Goal: Task Accomplishment & Management: Manage account settings

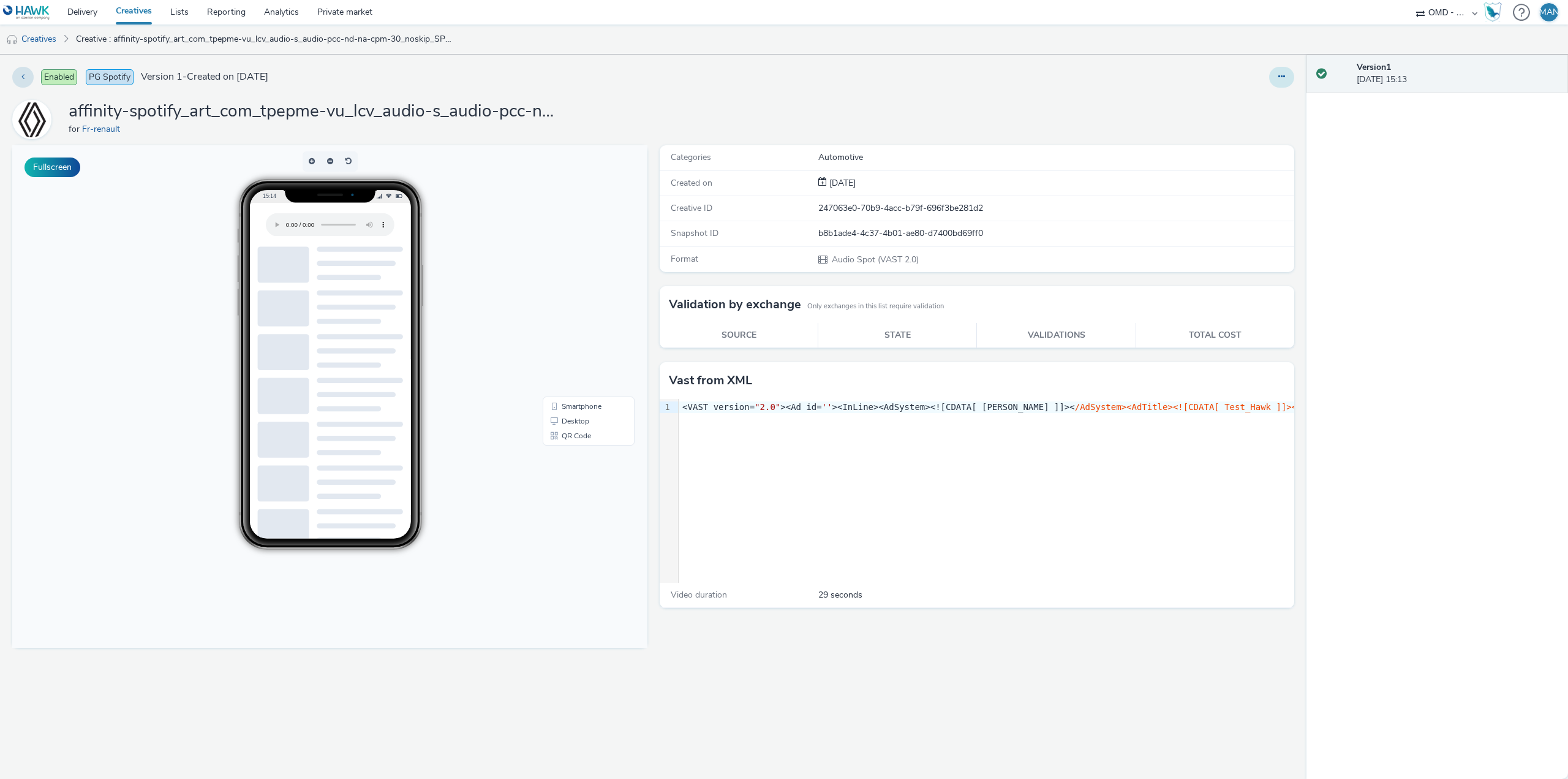
click at [1281, 81] on button at bounding box center [1282, 77] width 25 height 21
click at [1259, 98] on link "Edit" at bounding box center [1248, 101] width 92 height 24
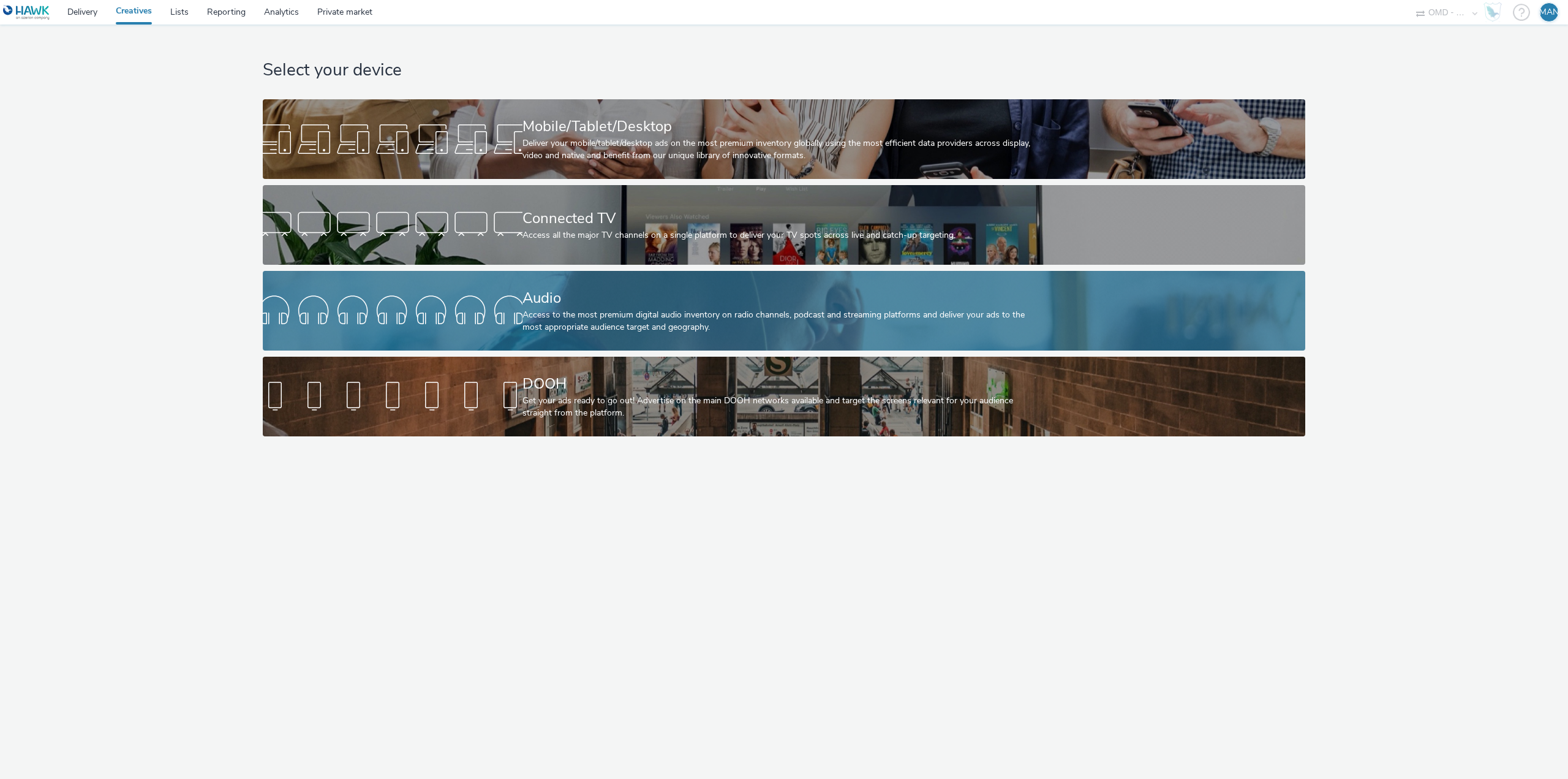
click at [592, 313] on div "Access to the most premium digital audio inventory on radio channels, podcast a…" at bounding box center [782, 321] width 519 height 25
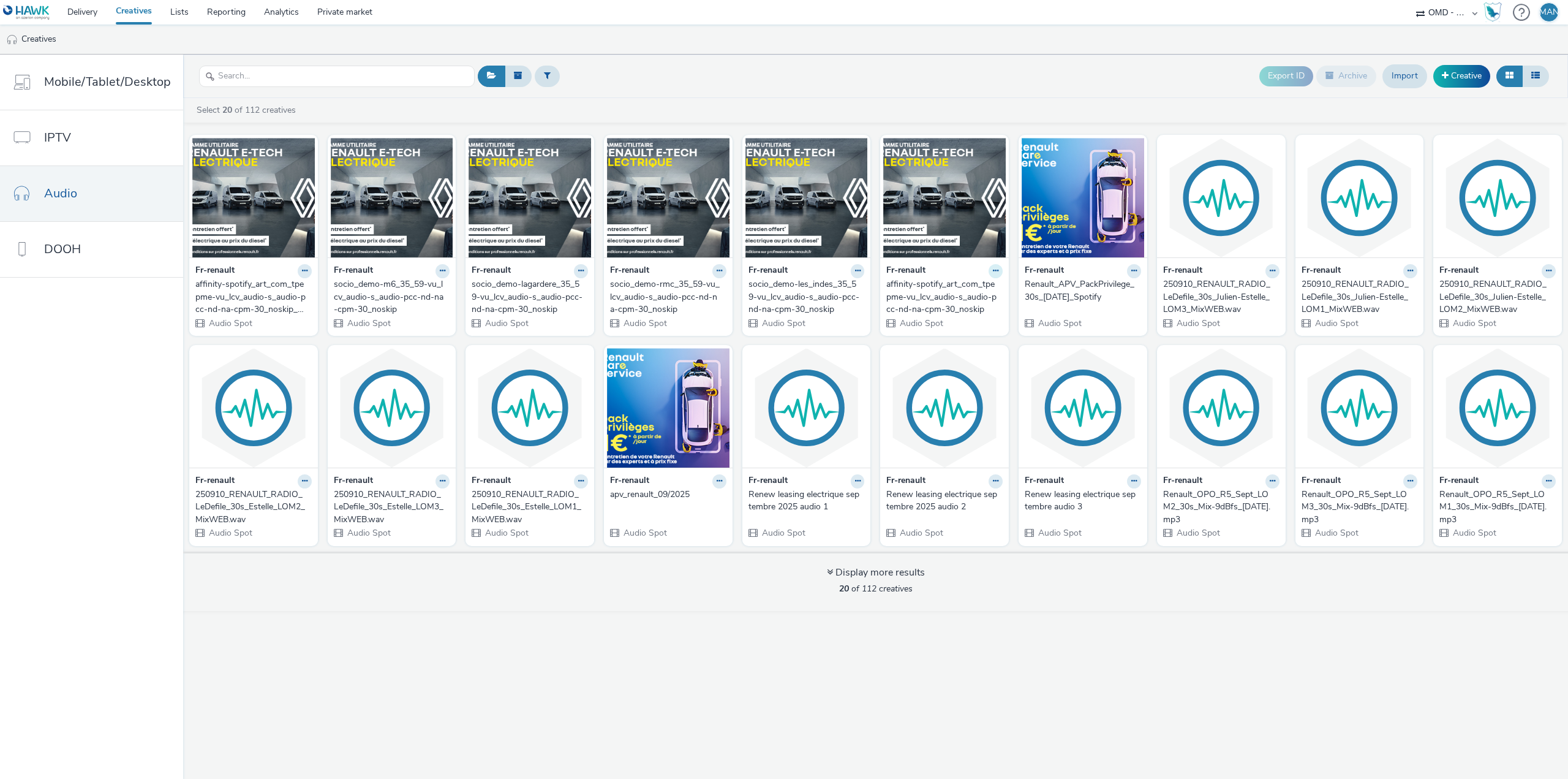
click at [993, 274] on button at bounding box center [996, 271] width 15 height 14
click at [966, 290] on link "Edit" at bounding box center [956, 292] width 92 height 24
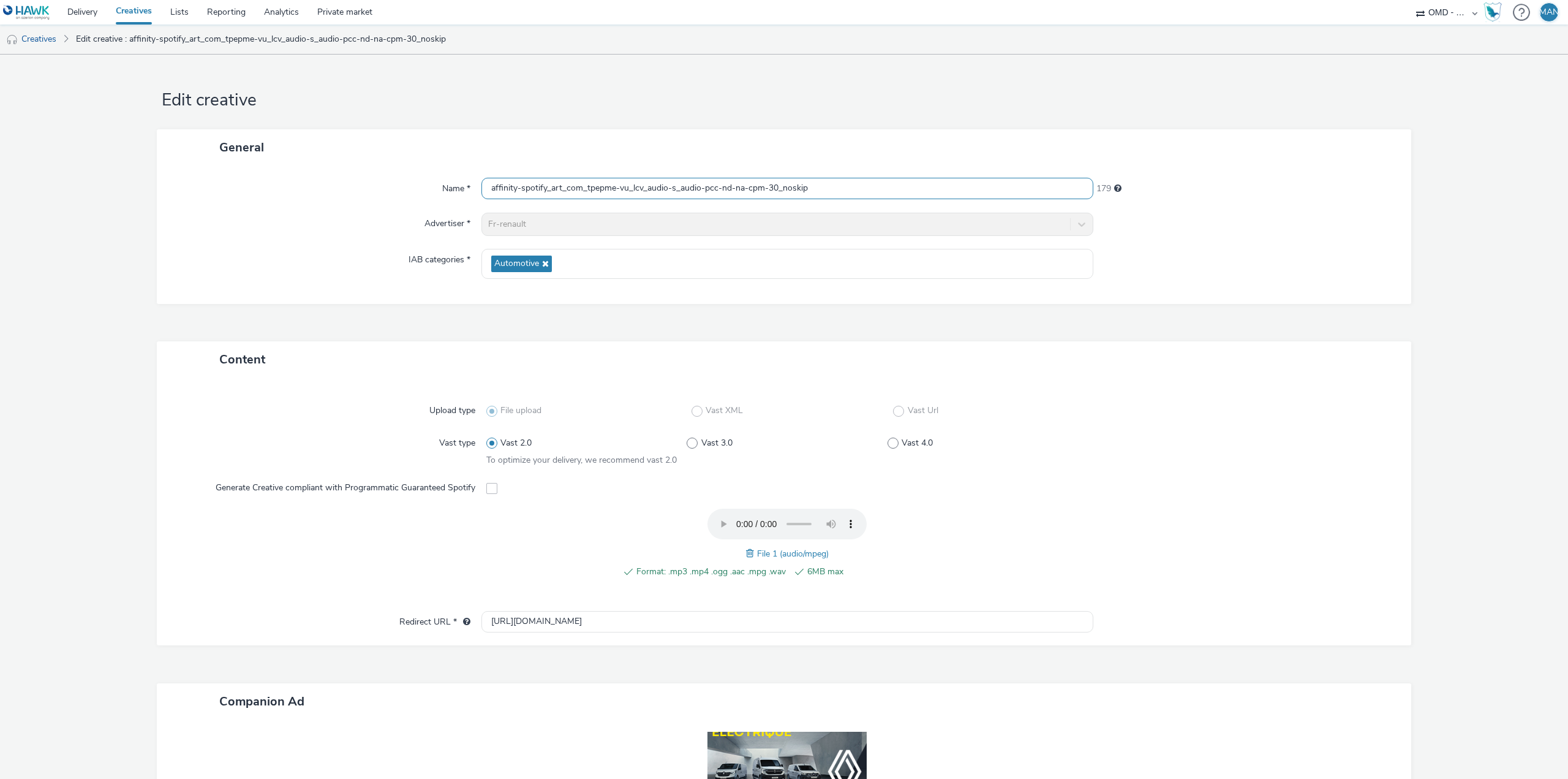
click at [838, 184] on input "affinity-spotify_art_com_tpepme-vu_lcv_audio-s_audio-pcc-nd-na-cpm-30_noskip" at bounding box center [787, 188] width 612 height 21
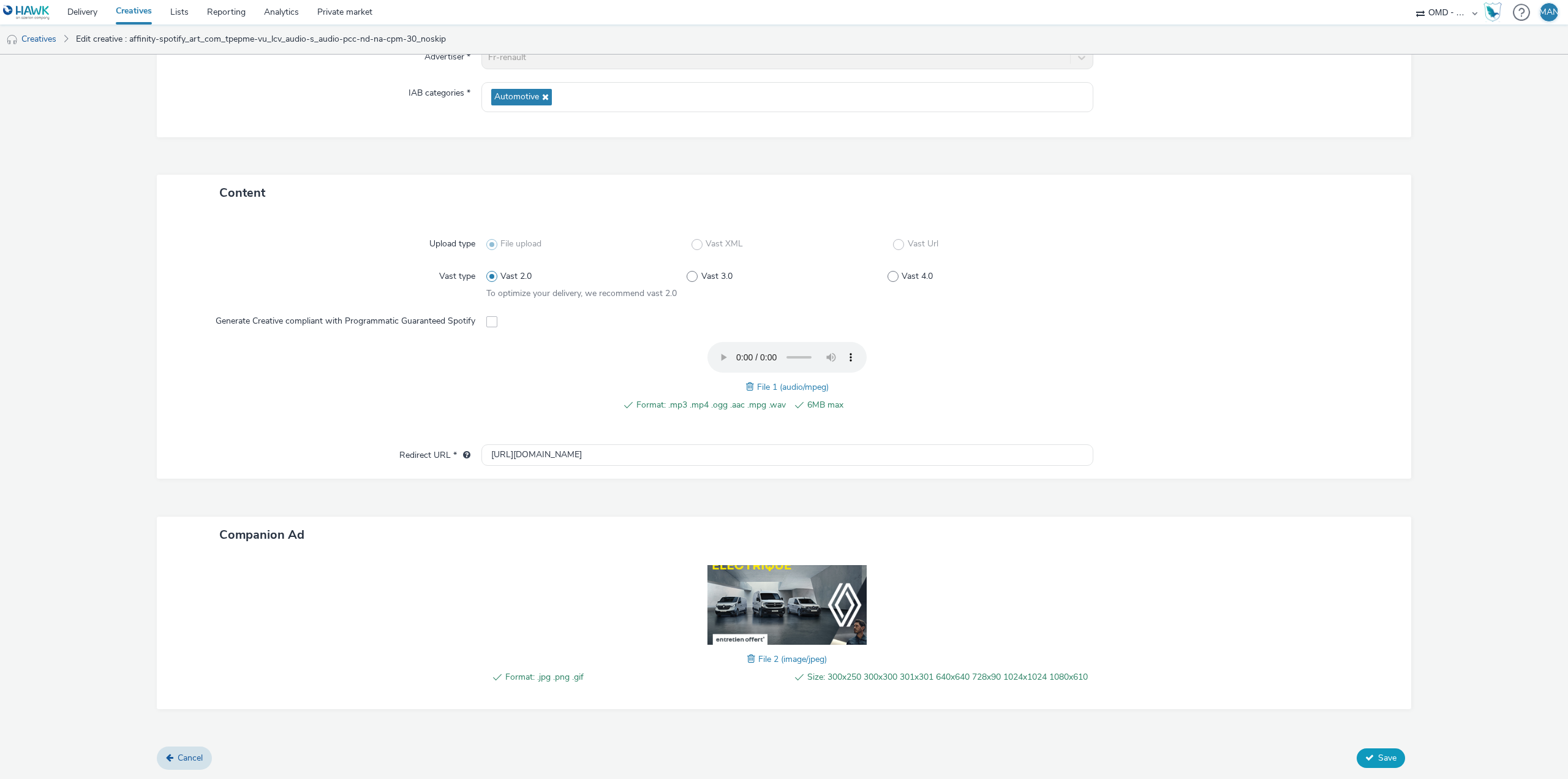
type input "affinity-spotify_art_com_tpepme-vu_lcv_audio-s_audio-pcc-nd-na-cpm-30_noskip_OLD"
click at [1394, 759] on button "Save" at bounding box center [1381, 758] width 48 height 19
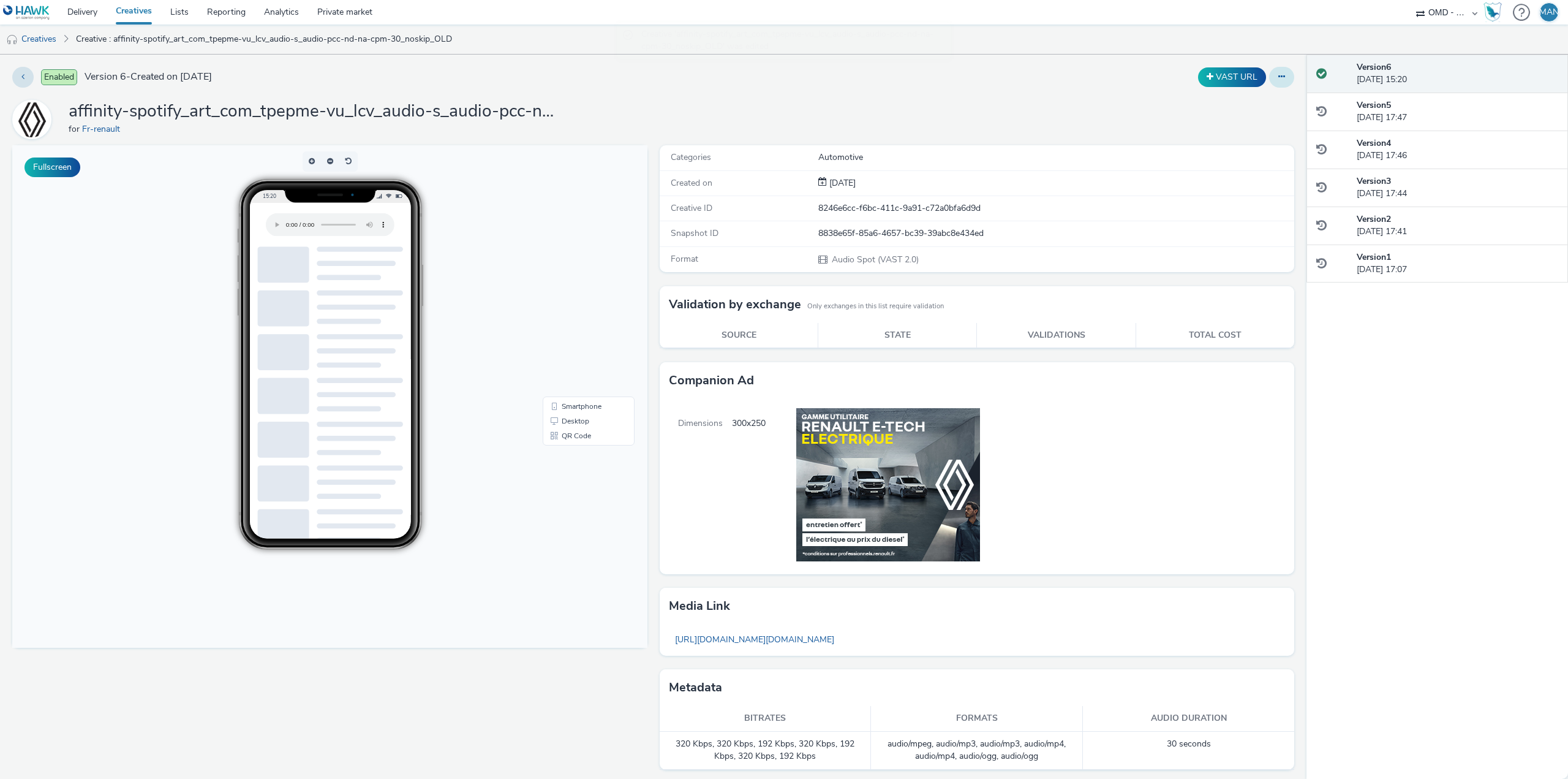
click at [1274, 82] on button at bounding box center [1282, 77] width 25 height 21
click at [1232, 171] on link "Archive" at bounding box center [1248, 175] width 92 height 24
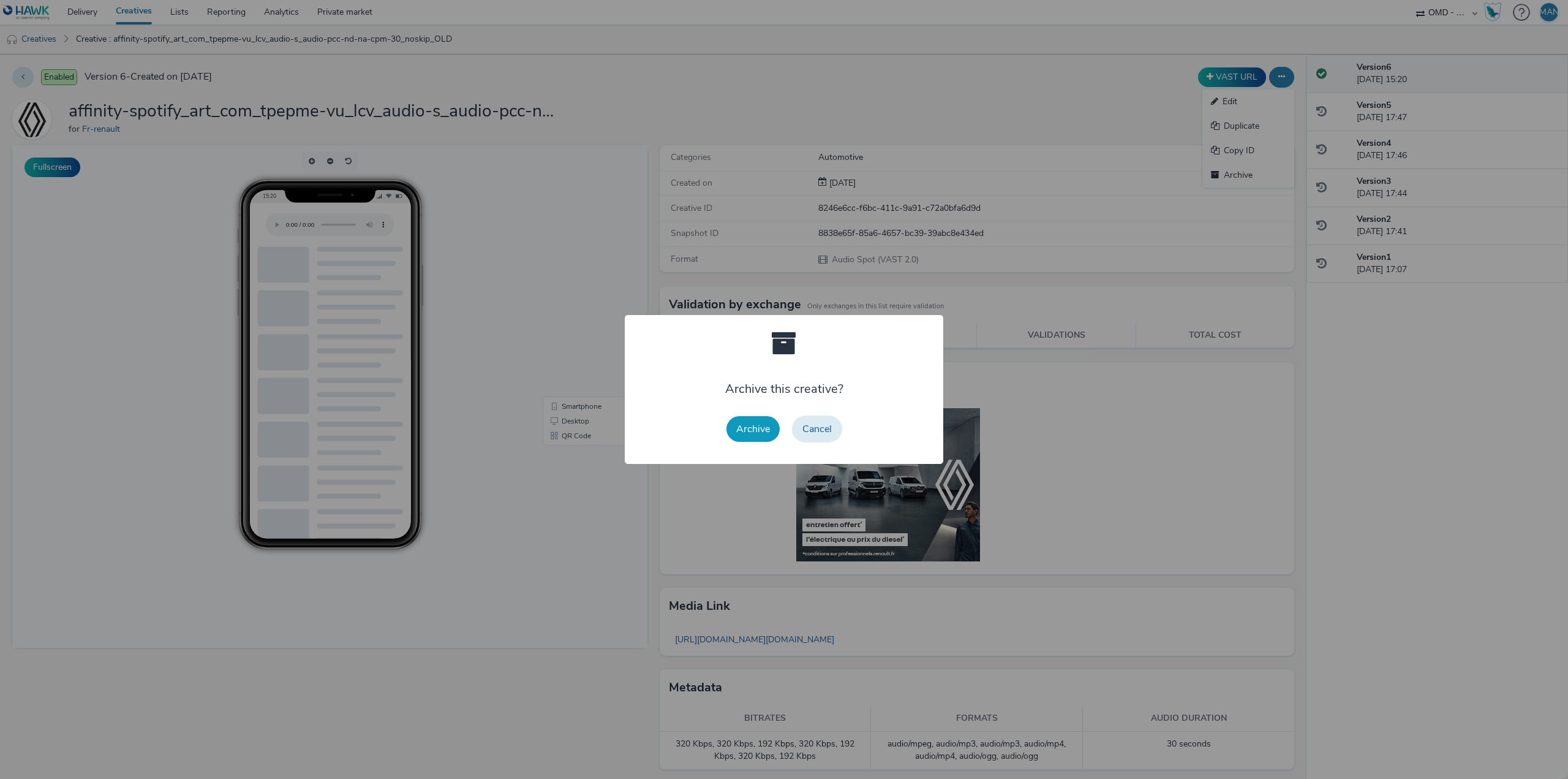
click at [750, 434] on button "Archive" at bounding box center [753, 428] width 53 height 26
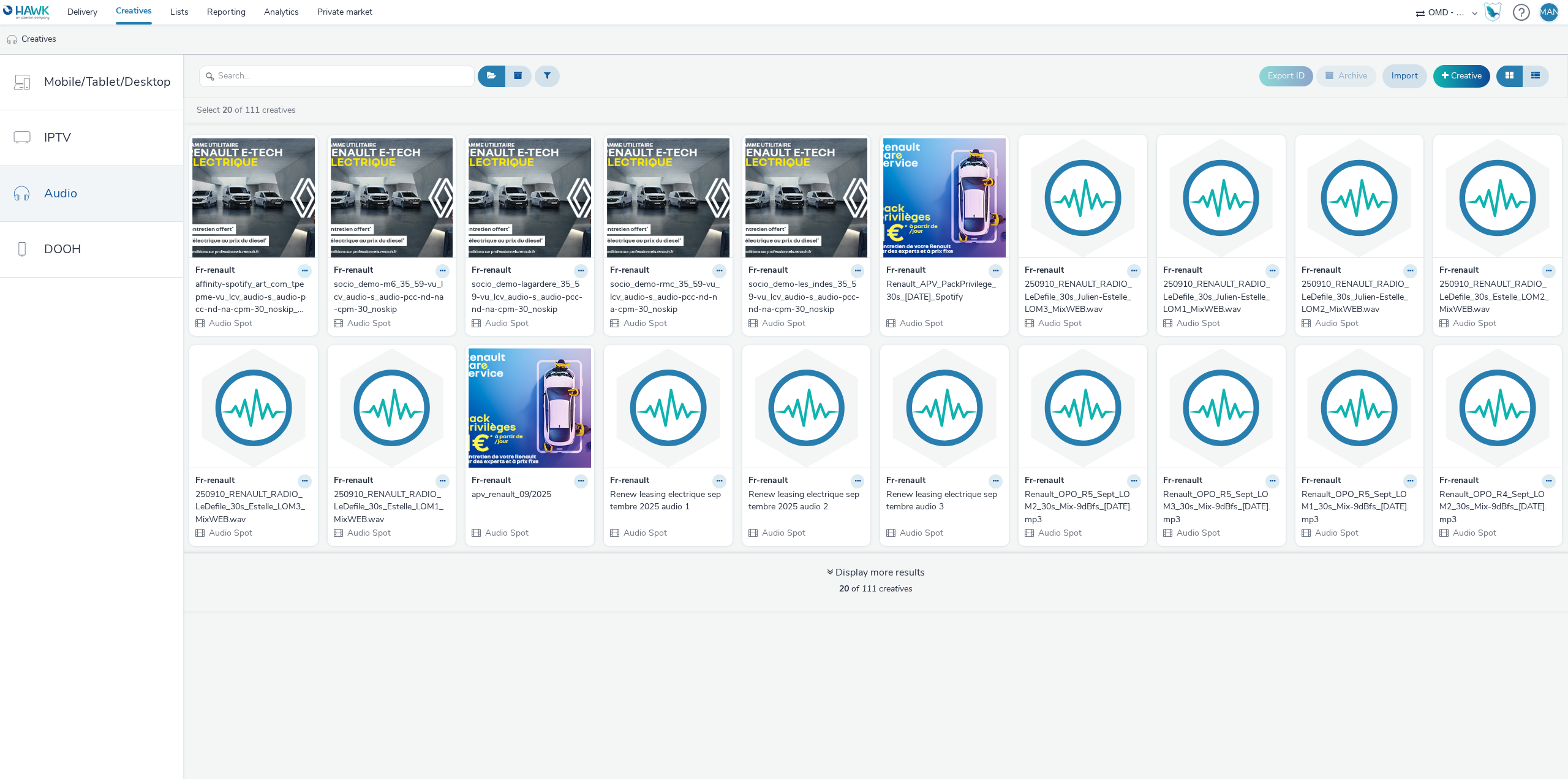
click at [300, 274] on button at bounding box center [305, 271] width 15 height 14
click at [275, 288] on link "Edit" at bounding box center [266, 292] width 92 height 24
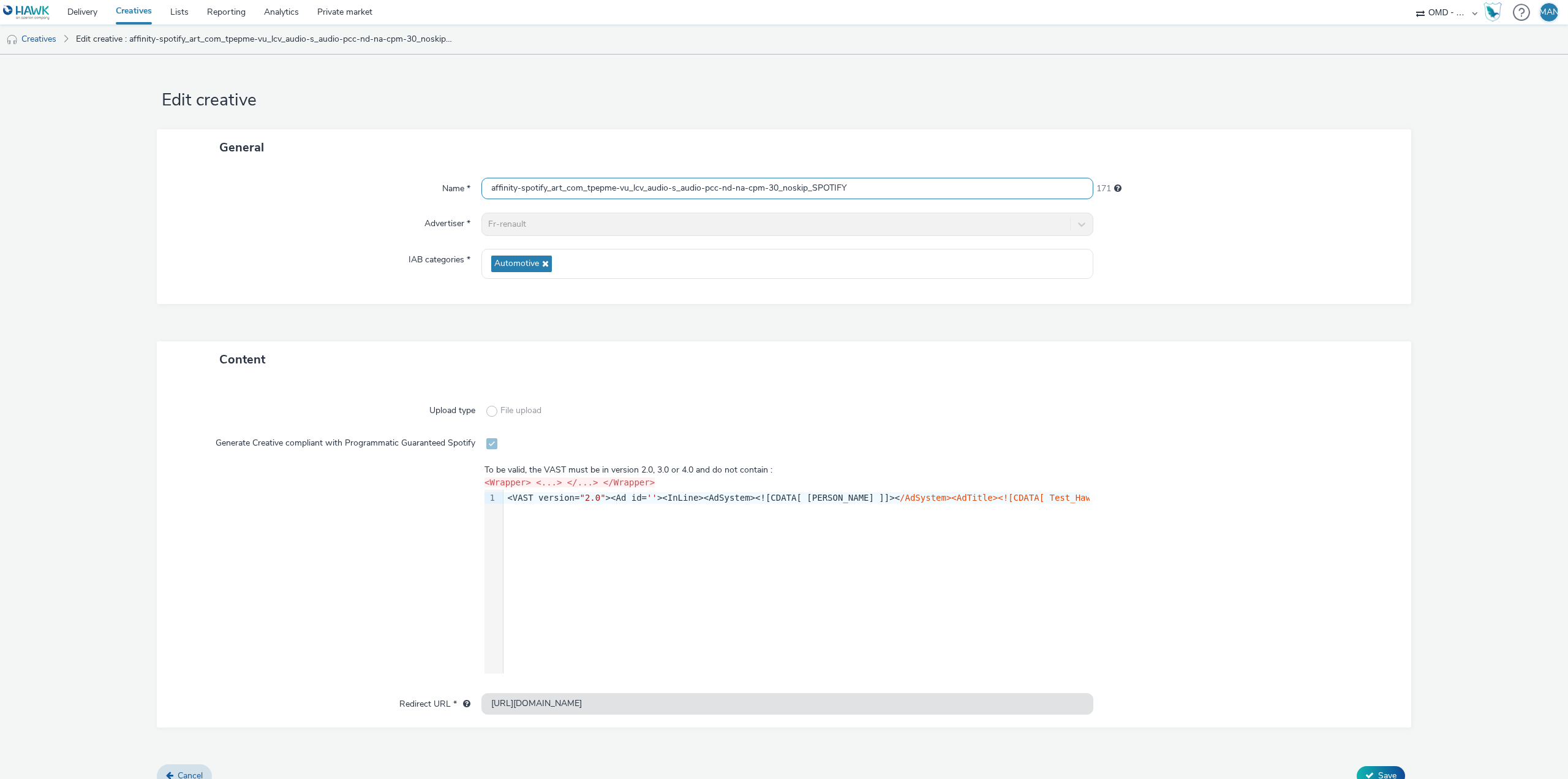
drag, startPoint x: 882, startPoint y: 188, endPoint x: 812, endPoint y: 187, distance: 70.0
click at [812, 187] on input "affinity-spotify_art_com_tpepme-vu_lcv_audio-s_audio-pcc-nd-na-cpm-30_noskip_SP…" at bounding box center [787, 188] width 612 height 21
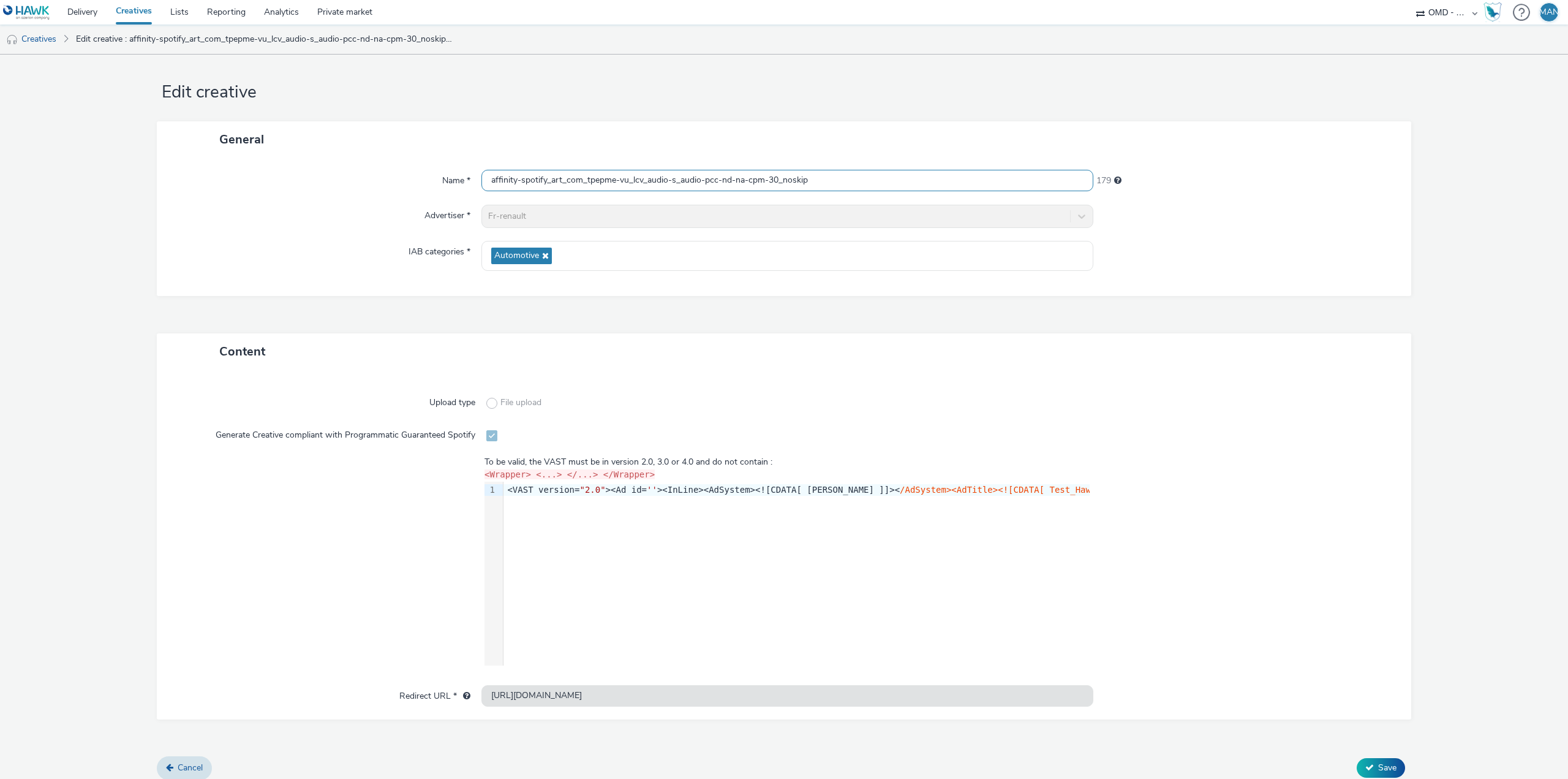
scroll to position [15, 0]
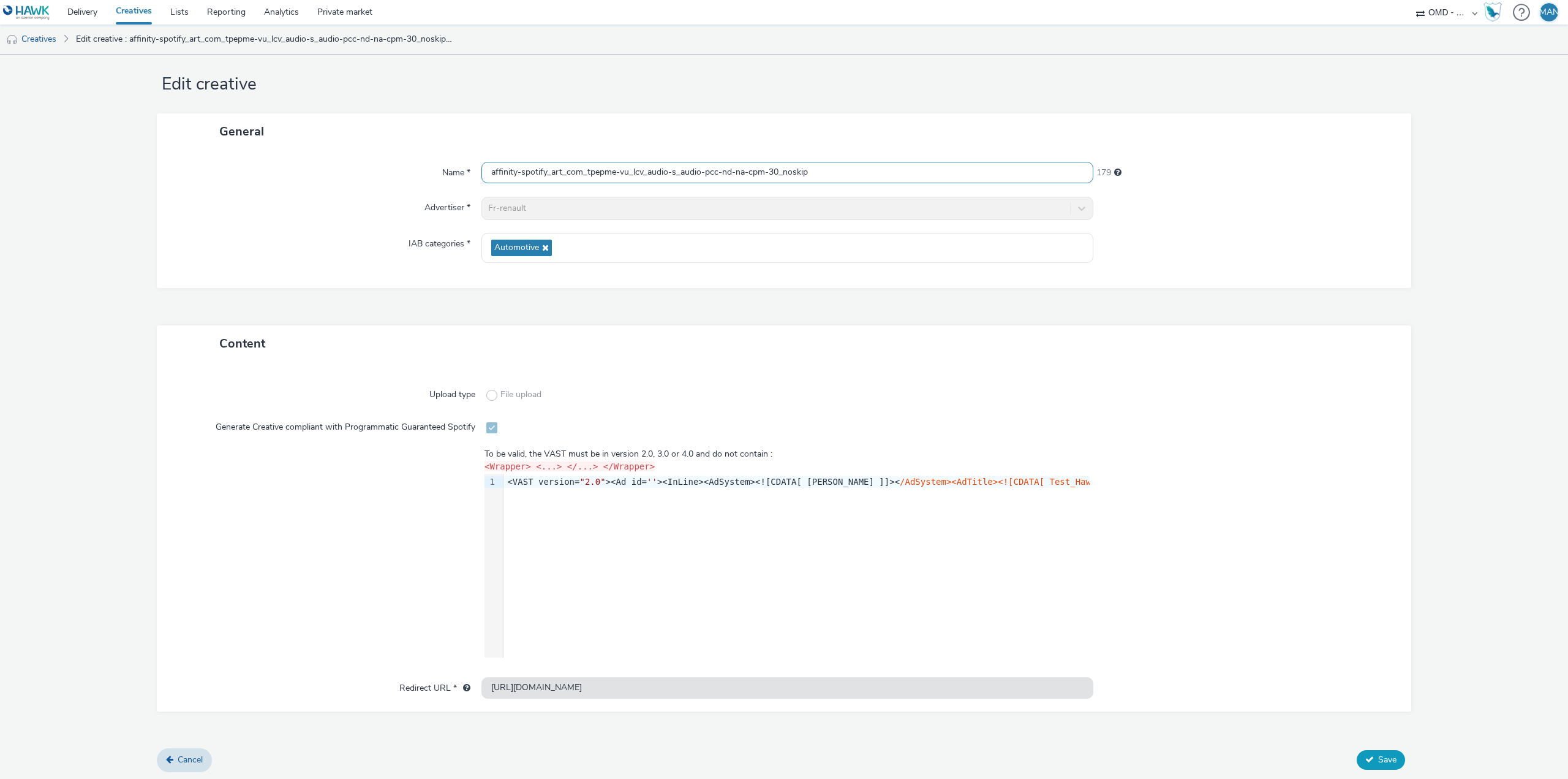
type input "affinity-spotify_art_com_tpepme-vu_lcv_audio-s_audio-pcc-nd-na-cpm-30_noskip"
click at [1379, 759] on span "Save" at bounding box center [1387, 760] width 18 height 12
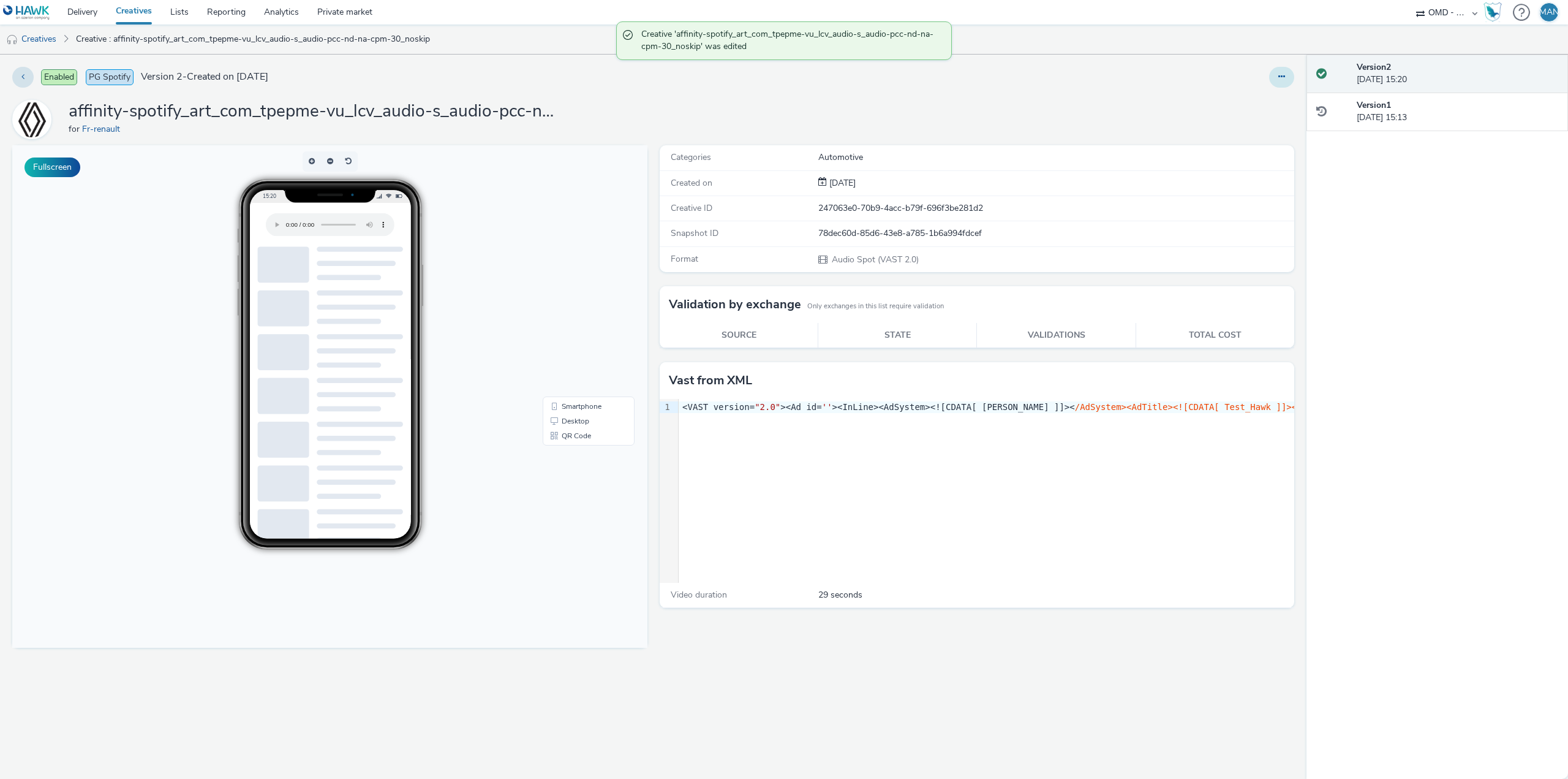
click at [1274, 84] on button at bounding box center [1282, 77] width 25 height 21
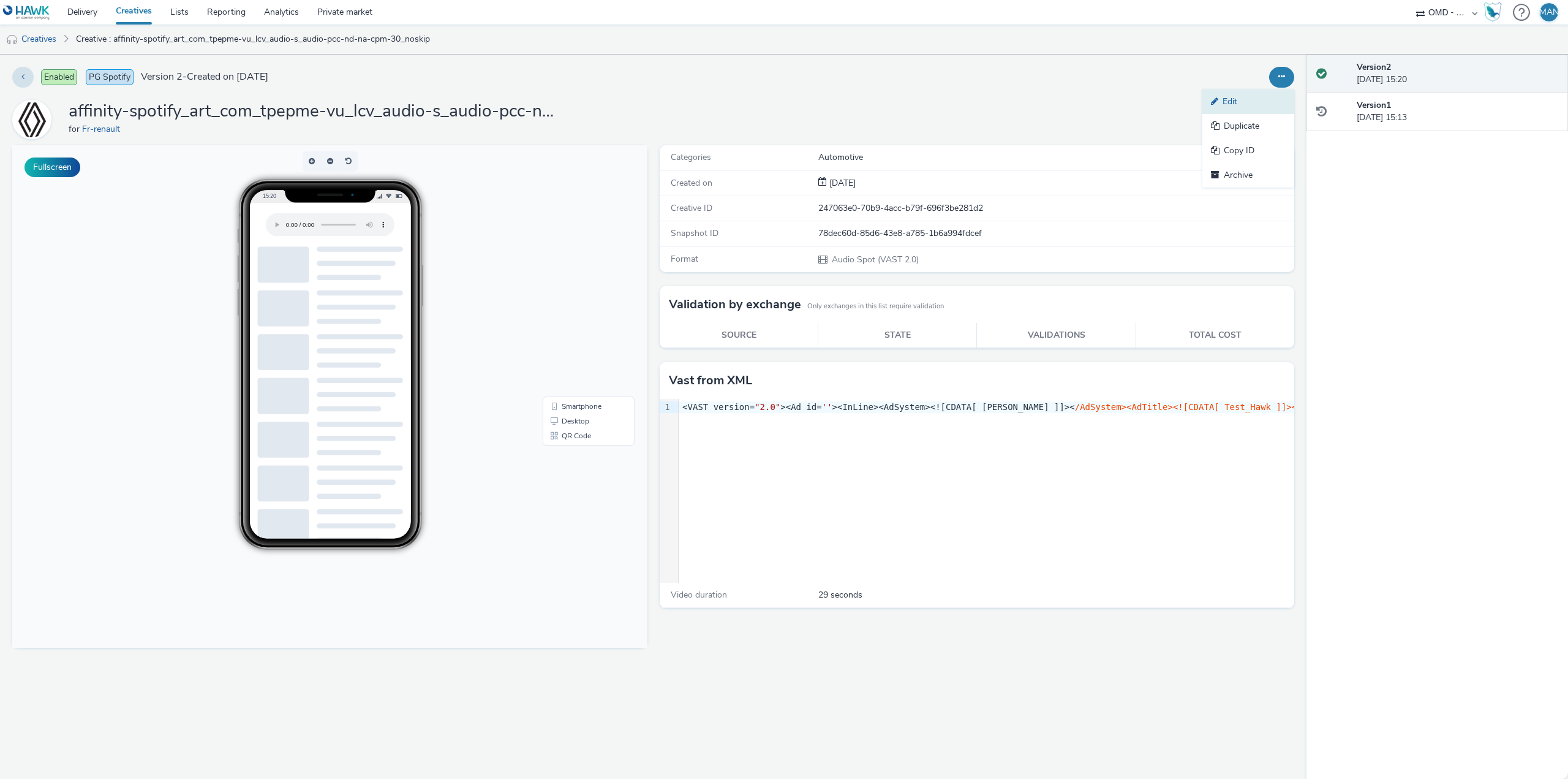
click at [1247, 104] on link "Edit" at bounding box center [1248, 101] width 92 height 24
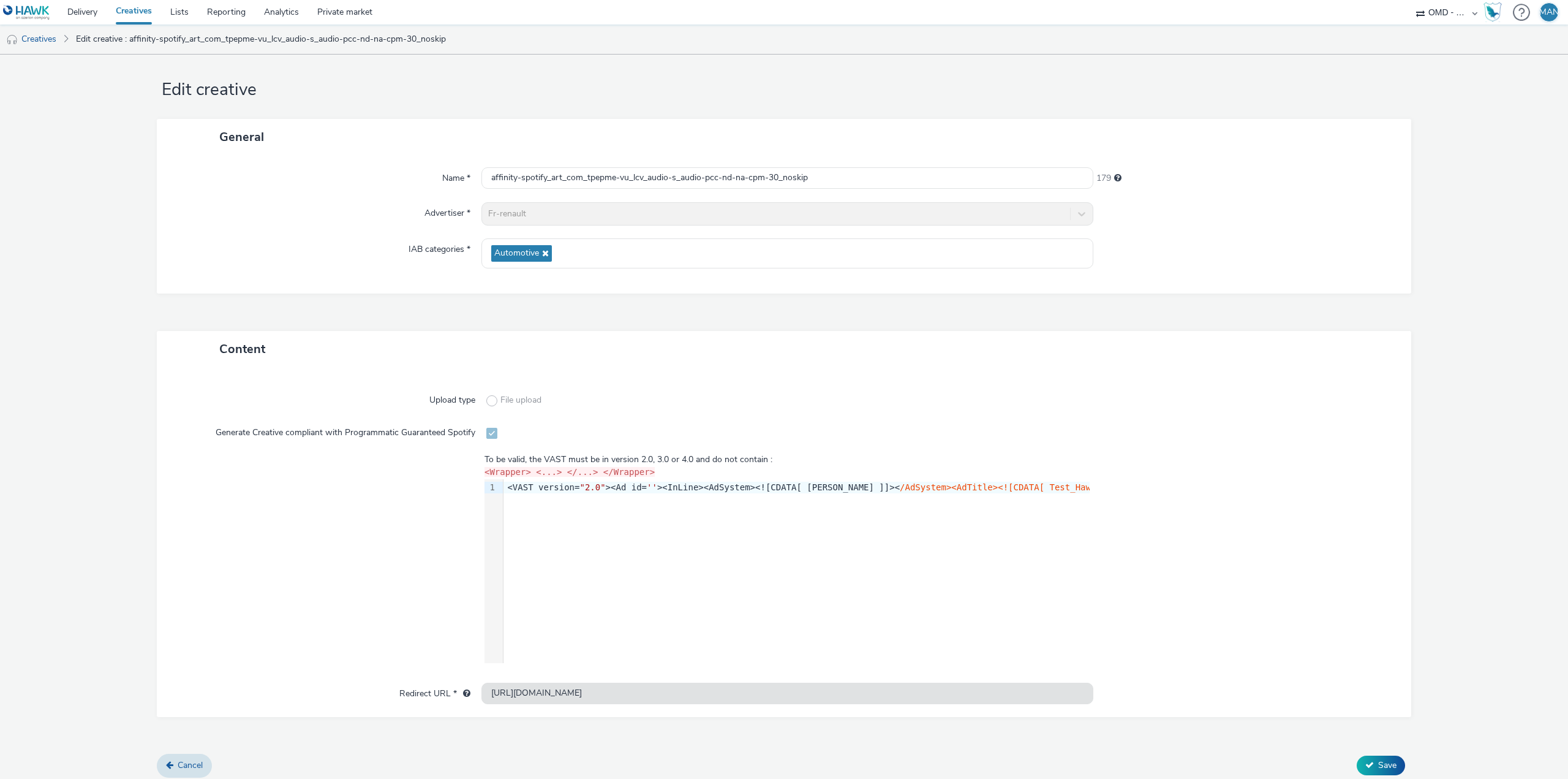
scroll to position [15, 0]
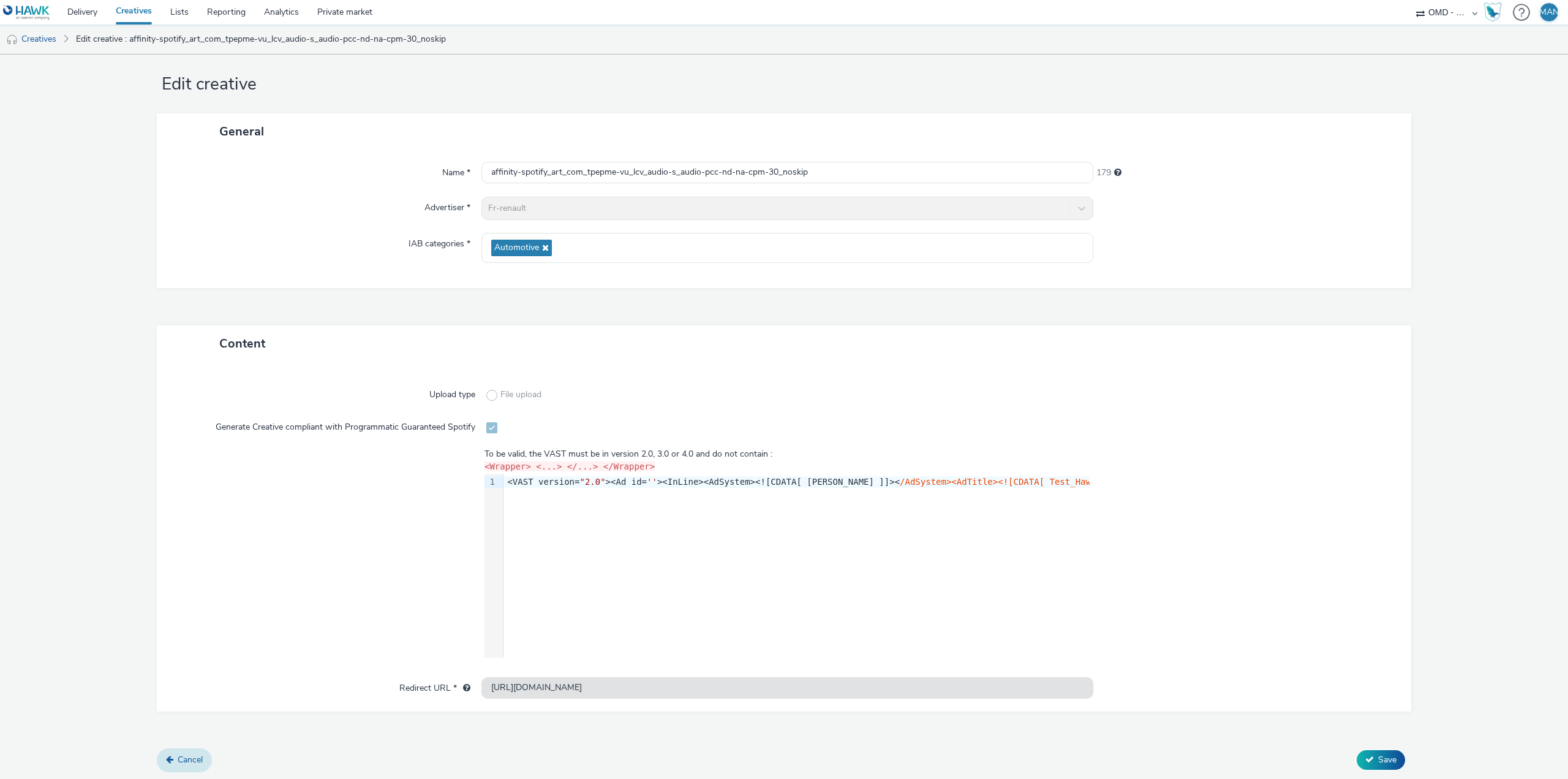
click at [182, 757] on span "Cancel" at bounding box center [190, 760] width 25 height 12
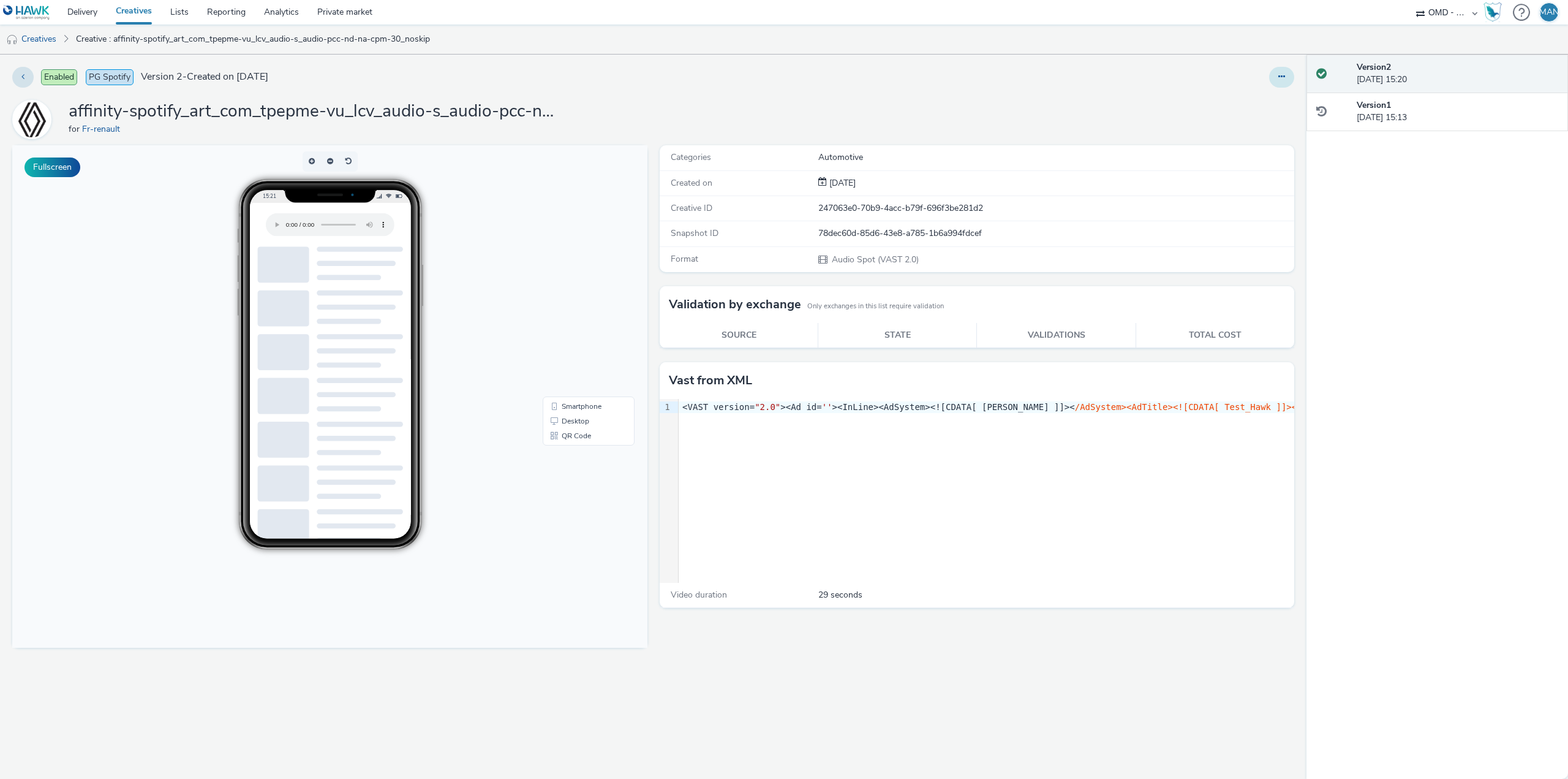
click at [1284, 74] on icon at bounding box center [1282, 76] width 7 height 9
click at [1246, 99] on link "Edit" at bounding box center [1248, 101] width 92 height 24
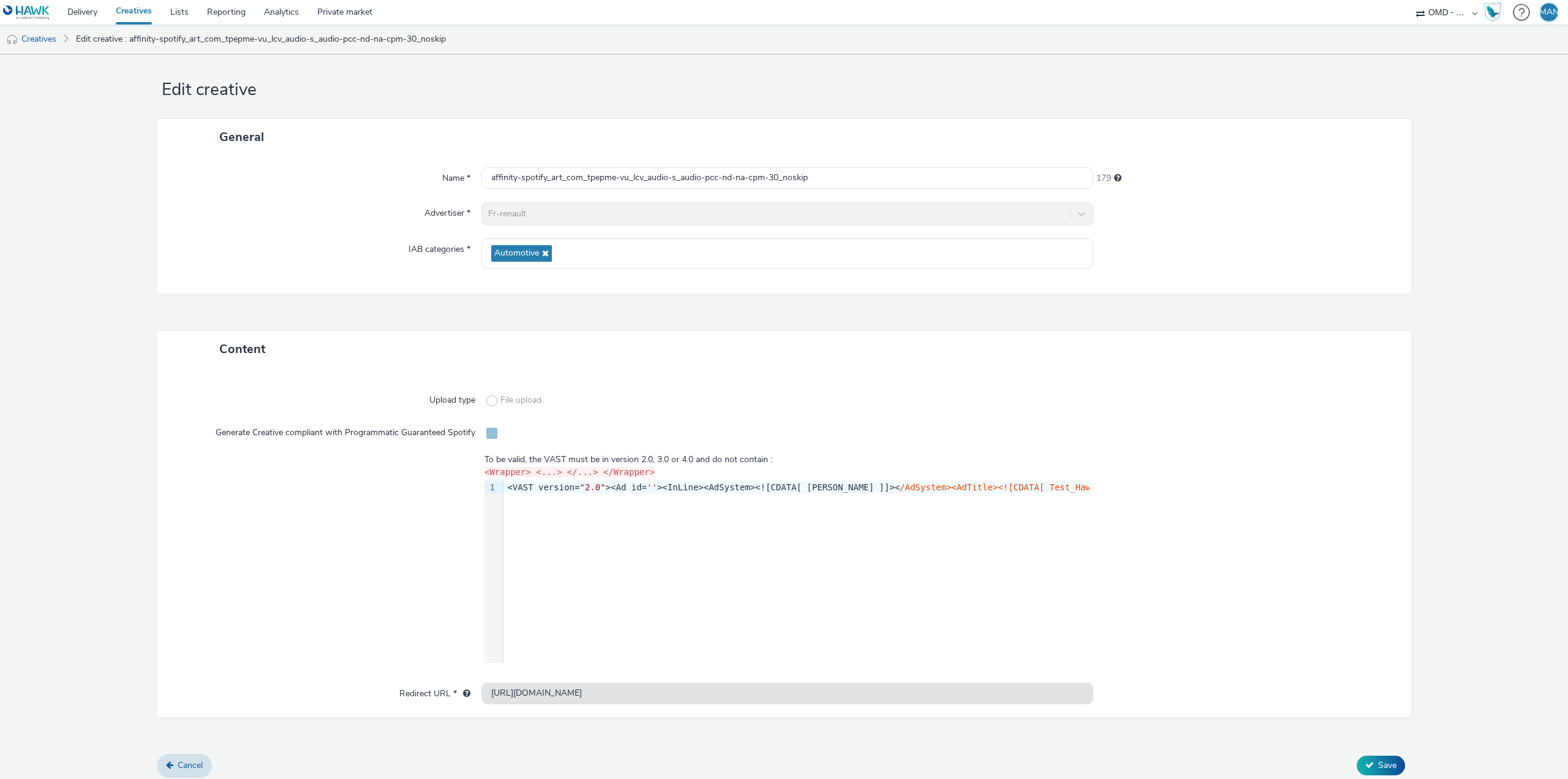
scroll to position [15, 0]
